Goal: Task Accomplishment & Management: Manage account settings

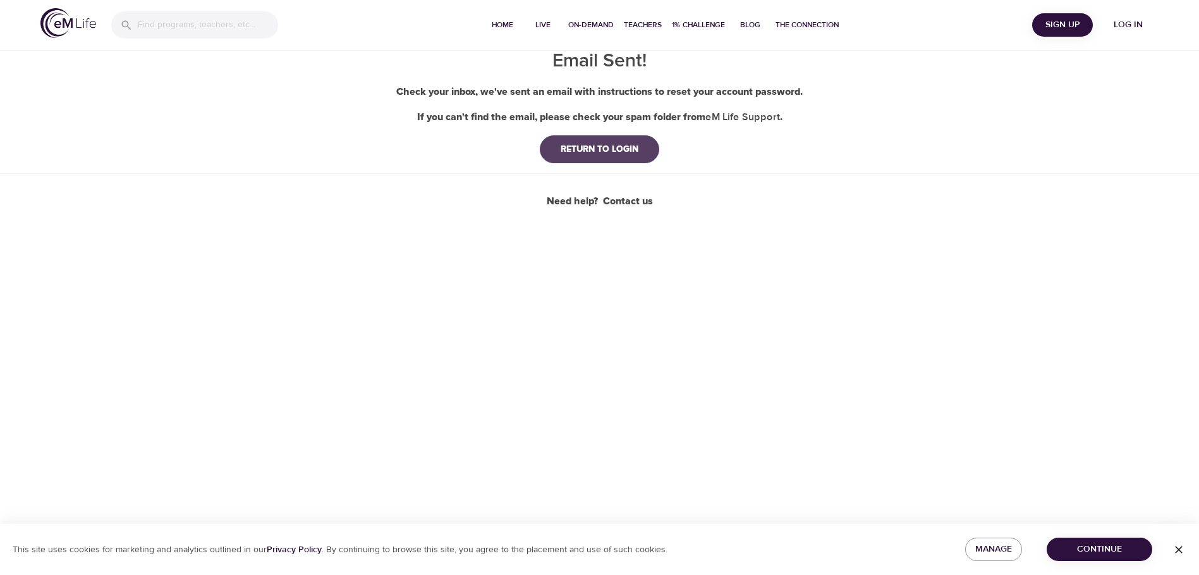
click at [570, 148] on div "RETURN TO LOGIN" at bounding box center [600, 149] width 98 height 13
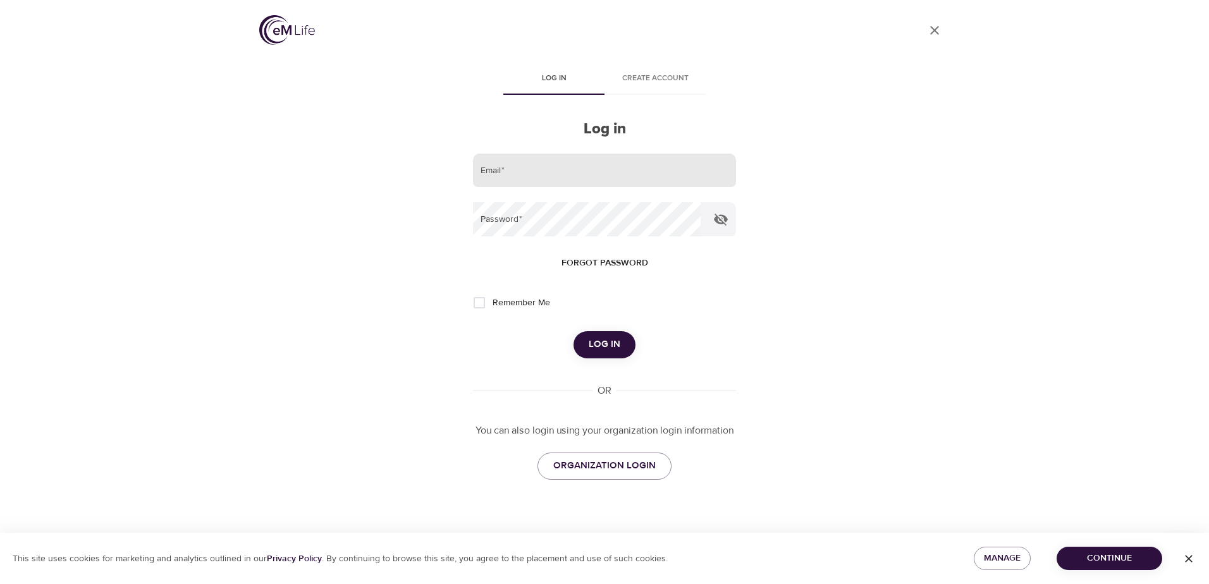
drag, startPoint x: 563, startPoint y: 169, endPoint x: 567, endPoint y: 177, distance: 8.5
click at [563, 169] on input "email" at bounding box center [604, 171] width 263 height 34
type input "[PERSON_NAME][EMAIL_ADDRESS][PERSON_NAME][DOMAIN_NAME]"
click at [580, 238] on form "Email   * [PERSON_NAME][EMAIL_ADDRESS][PERSON_NAME][DOMAIN_NAME] Password   * F…" at bounding box center [604, 256] width 263 height 205
click at [475, 305] on input "Remember Me" at bounding box center [479, 303] width 27 height 27
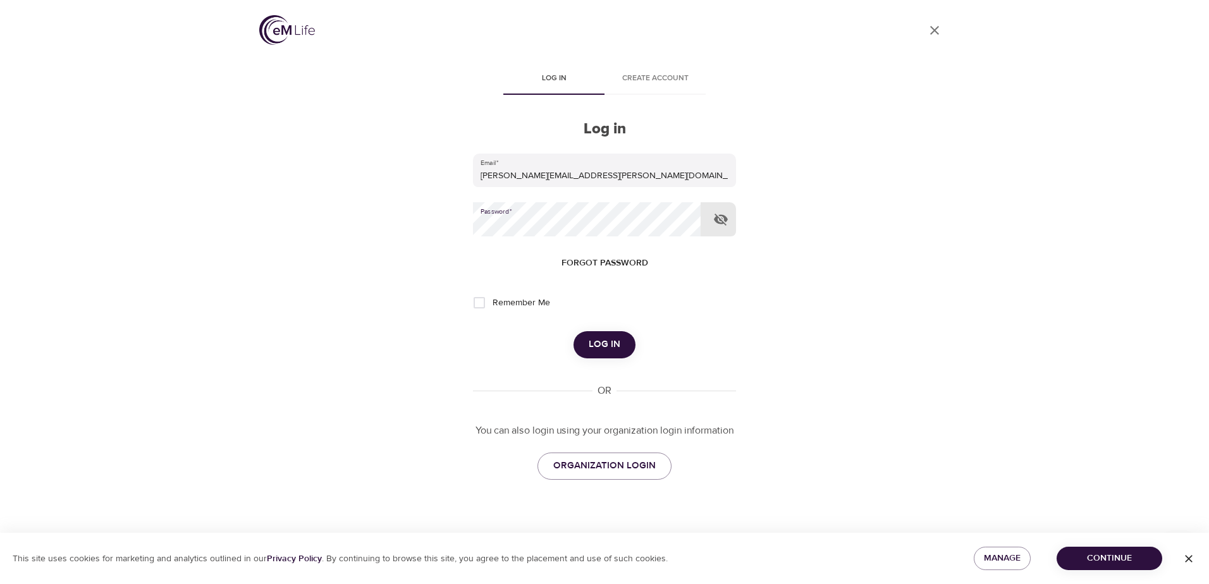
checkbox input "true"
click at [595, 350] on span "Log in" at bounding box center [604, 344] width 32 height 16
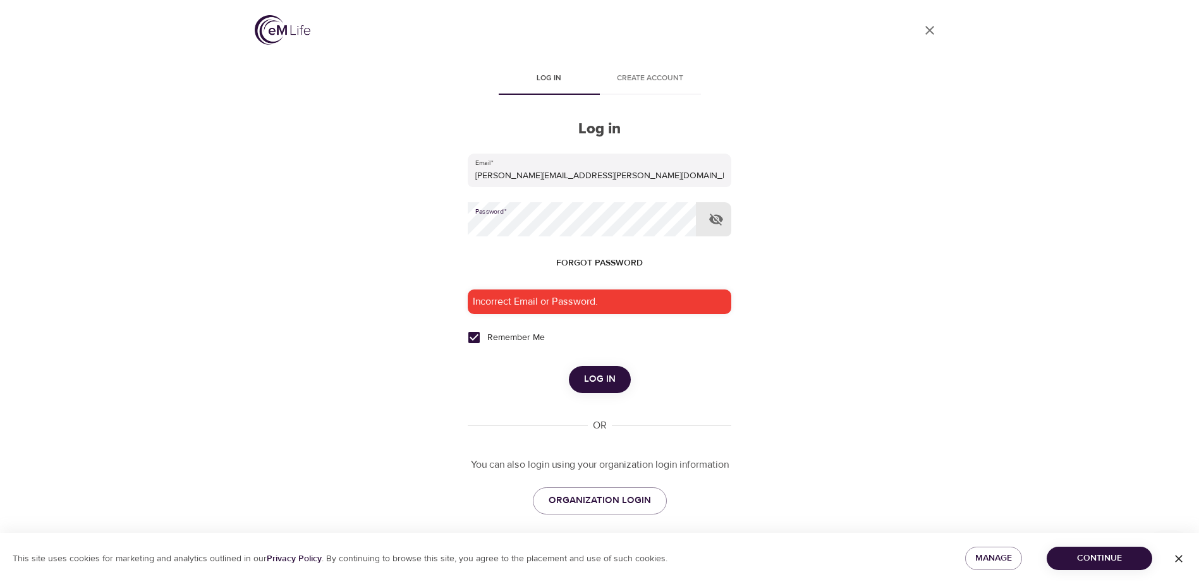
click at [607, 262] on span "Forgot password" at bounding box center [599, 263] width 87 height 16
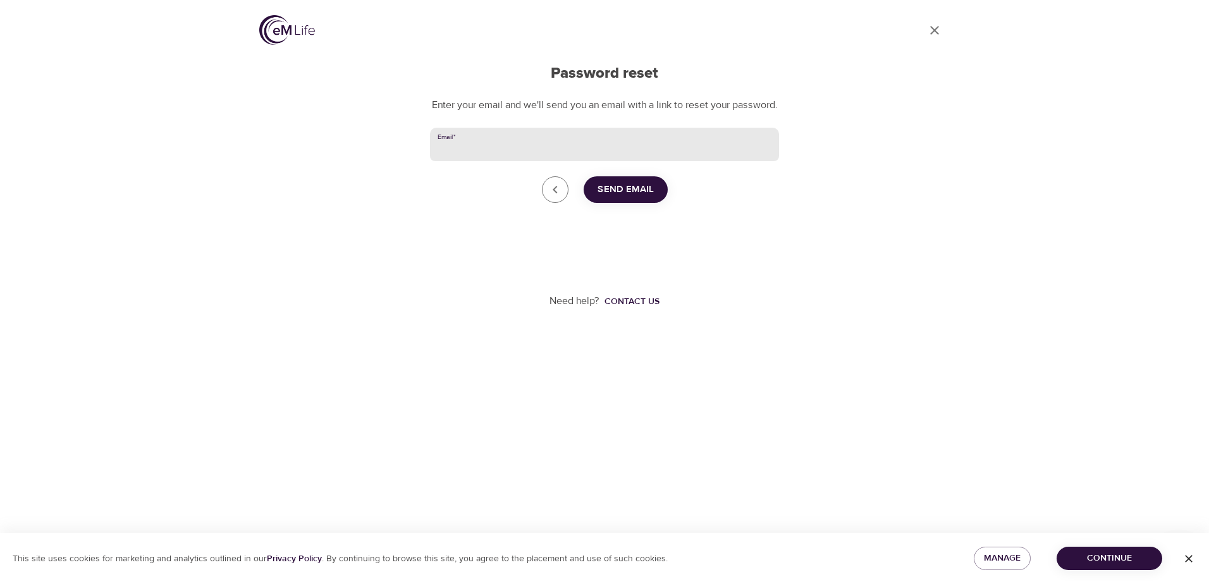
click at [576, 159] on input "Email   *" at bounding box center [604, 145] width 349 height 34
type input "[PERSON_NAME][EMAIL_ADDRESS][PERSON_NAME][DOMAIN_NAME]"
click at [619, 198] on span "Send Email" at bounding box center [625, 189] width 56 height 16
